Goal: Task Accomplishment & Management: Complete application form

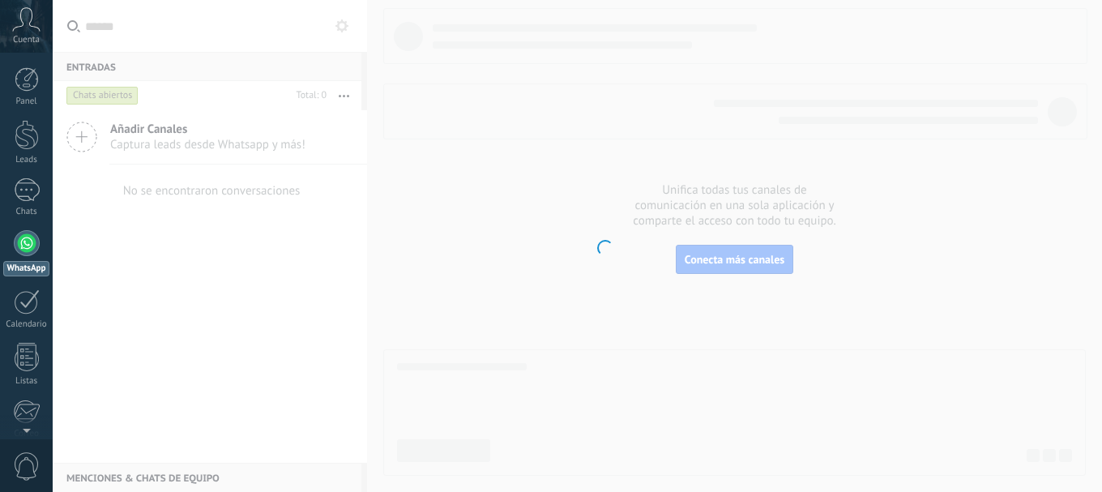
click at [19, 250] on div at bounding box center [27, 243] width 26 height 26
click at [84, 141] on body ".abccls-1,.abccls-2{fill-rule:evenodd}.abccls-2{fill:#fff} .abfcls-1{fill:none}…" at bounding box center [551, 246] width 1102 height 492
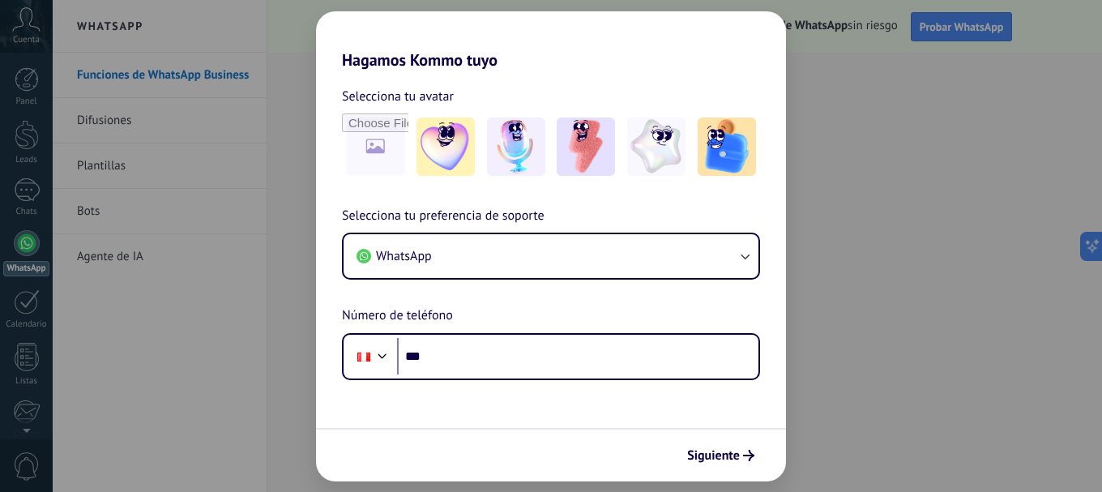
drag, startPoint x: 751, startPoint y: 452, endPoint x: 824, endPoint y: 383, distance: 99.2
click at [751, 452] on icon "submit" at bounding box center [748, 455] width 11 height 11
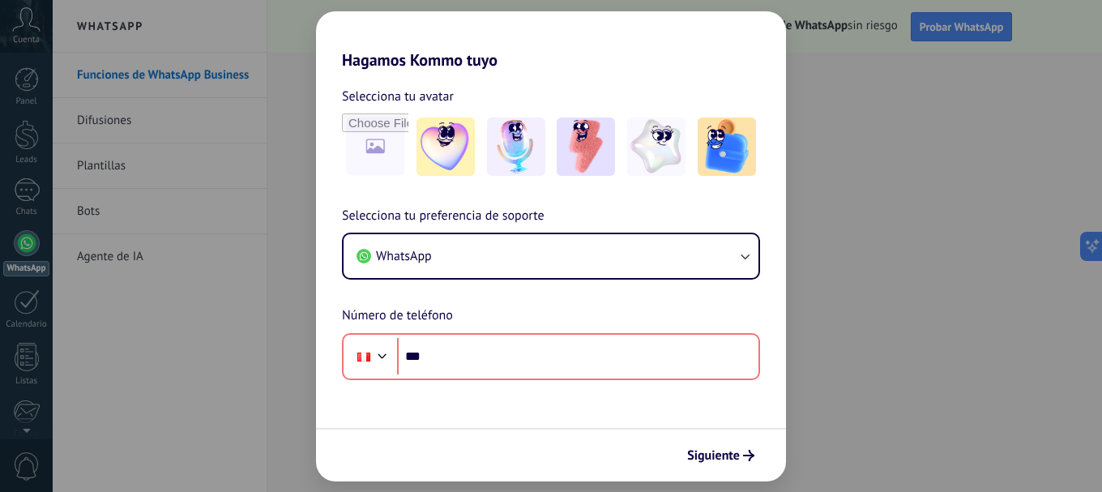
click at [876, 306] on div "Hagamos Kommo tuyo Selecciona tu avatar Selecciona tu preferencia de soporte Wh…" at bounding box center [551, 246] width 1102 height 492
click at [950, 136] on div "Hagamos Kommo tuyo Selecciona tu avatar Selecciona tu preferencia de soporte Wh…" at bounding box center [551, 246] width 1102 height 492
click at [995, 112] on div "Hagamos Kommo tuyo Selecciona tu avatar Selecciona tu preferencia de soporte Wh…" at bounding box center [551, 246] width 1102 height 492
